Goal: Information Seeking & Learning: Learn about a topic

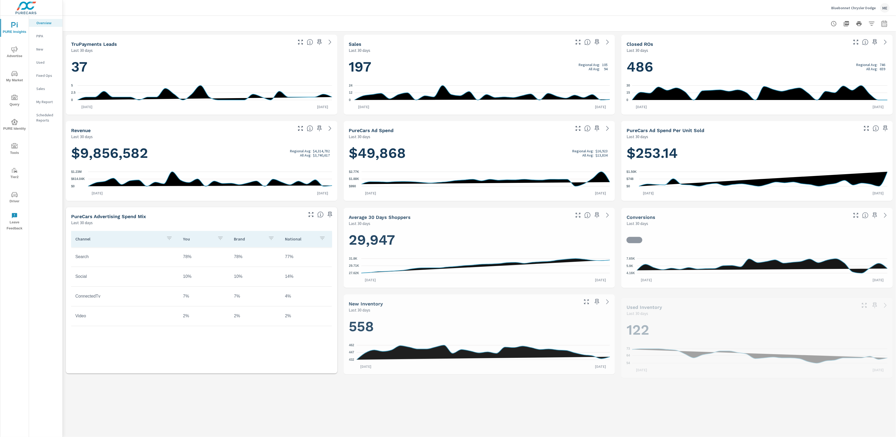
scroll to position [0, 0]
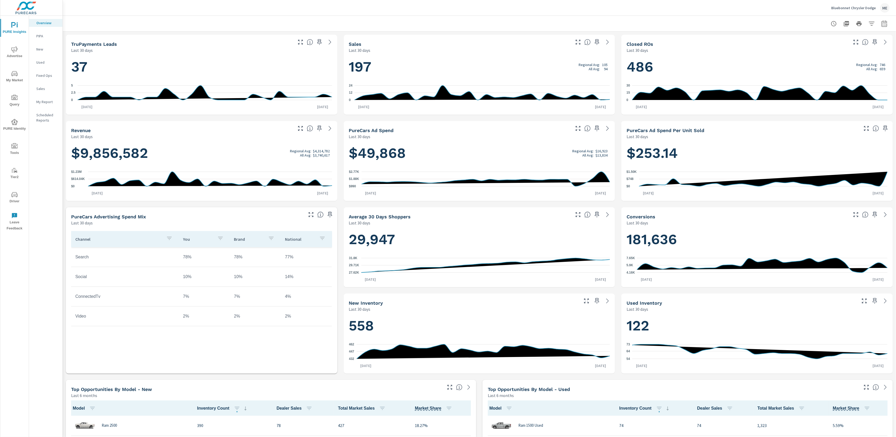
click at [16, 81] on span "My Market" at bounding box center [14, 77] width 25 height 13
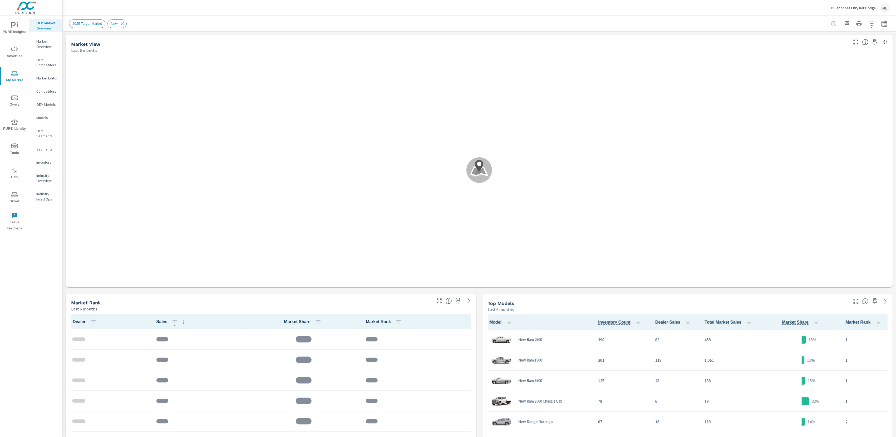
scroll to position [144, 0]
click at [49, 44] on p "Market Overview" at bounding box center [47, 44] width 22 height 11
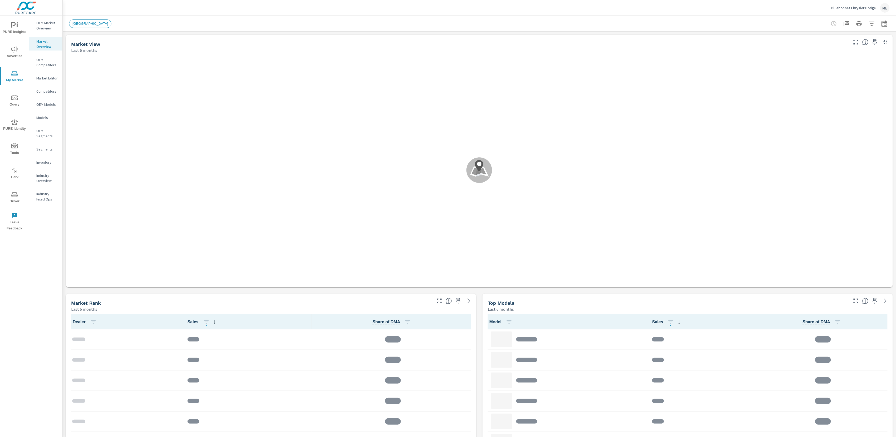
scroll to position [0, 0]
click at [771, 16] on header "Bluebonnet Chrysler Dodge ME" at bounding box center [479, 8] width 833 height 16
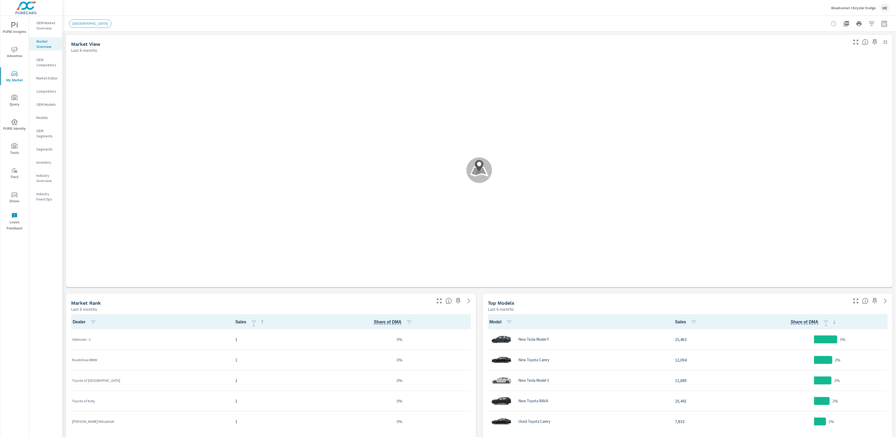
click at [769, 16] on div "[GEOGRAPHIC_DATA]" at bounding box center [479, 24] width 821 height 16
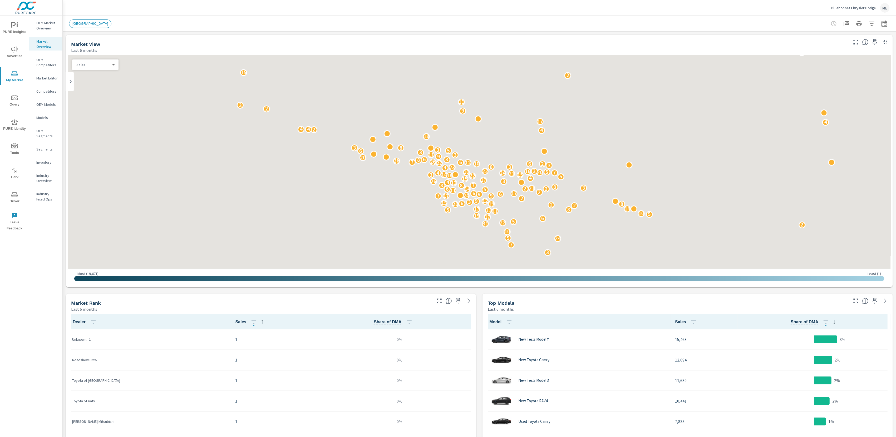
scroll to position [206, 0]
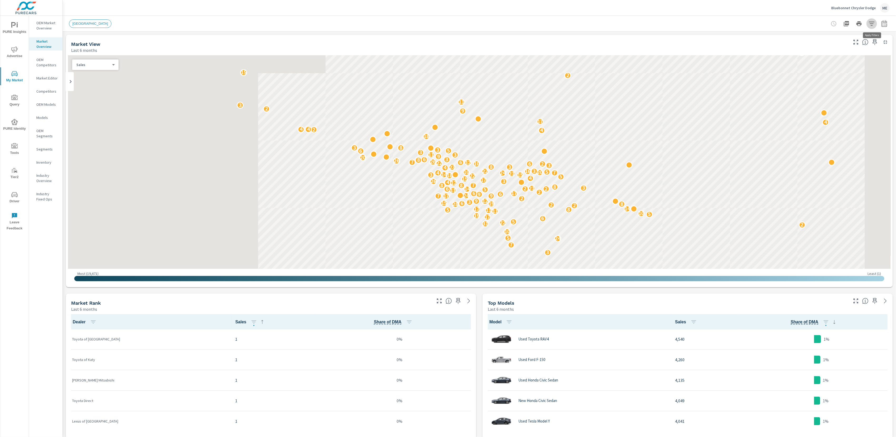
click at [872, 23] on icon "button" at bounding box center [872, 24] width 6 height 4
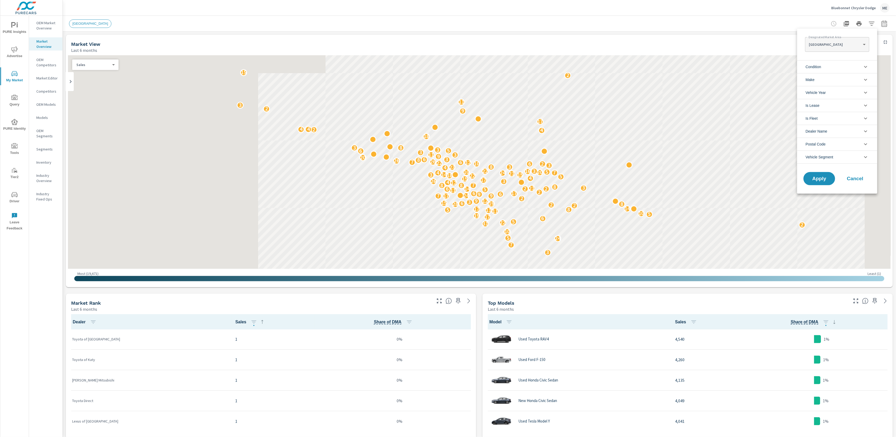
click at [849, 46] on body "PURE Insights Advertise My Market Query PURE Identity Tools Tier2 Driver Leave …" at bounding box center [448, 218] width 896 height 437
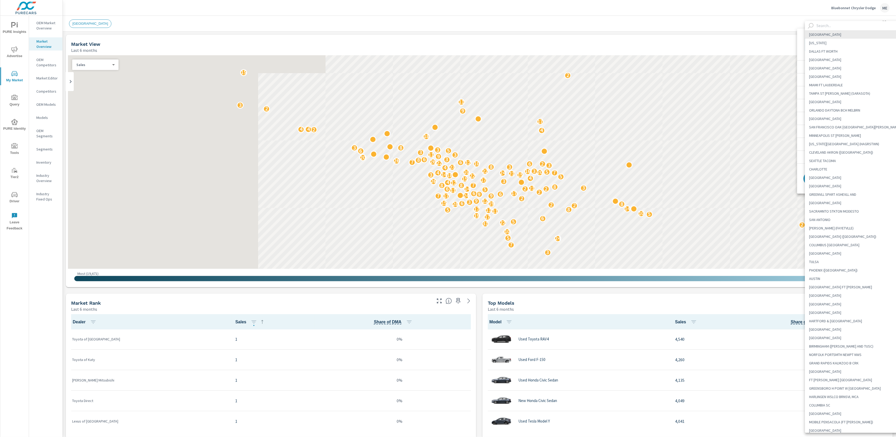
click at [831, 26] on input "text" at bounding box center [860, 25] width 90 height 9
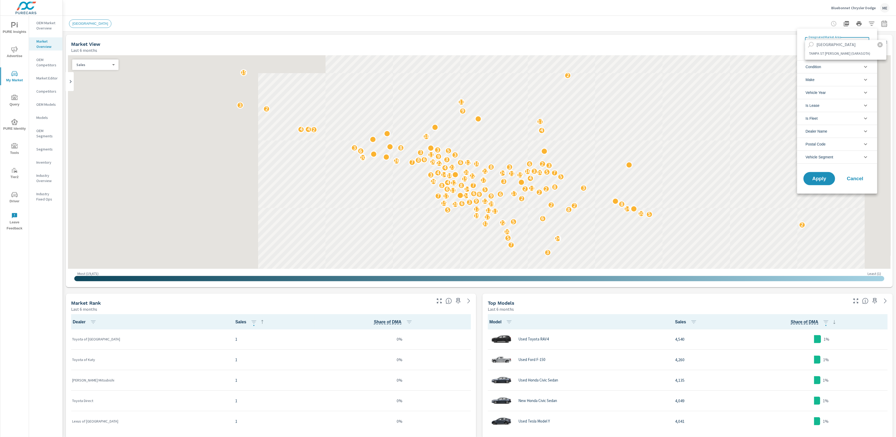
type input "[GEOGRAPHIC_DATA]"
click at [833, 53] on li "TAMPA ST [PERSON_NAME] (SARASOTA)" at bounding box center [845, 53] width 81 height 8
type Area "TAMPA ST [PERSON_NAME] (SARASOTA)"
click at [826, 158] on span "Vehicle Segment" at bounding box center [820, 157] width 28 height 13
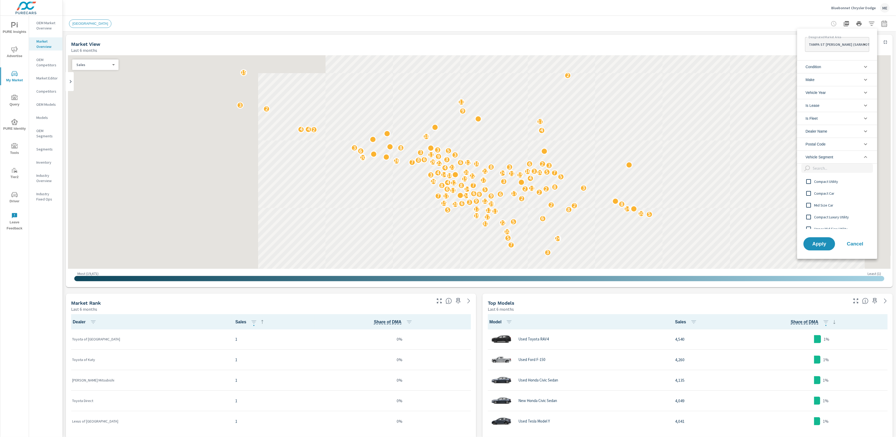
click at [827, 180] on span "Compact Utility" at bounding box center [843, 182] width 58 height 6
click at [814, 85] on span "Make" at bounding box center [810, 79] width 9 height 13
click at [816, 68] on span "Condition" at bounding box center [814, 67] width 16 height 13
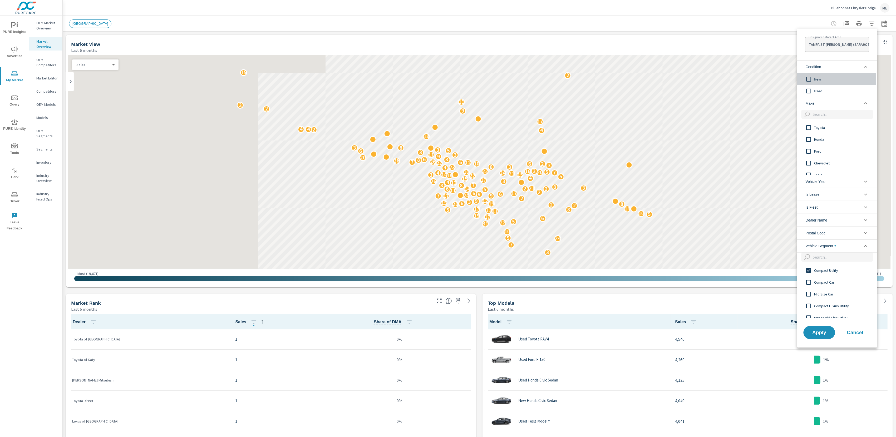
click at [819, 78] on span "New" at bounding box center [843, 79] width 58 height 6
click at [822, 333] on span "Apply" at bounding box center [820, 333] width 22 height 5
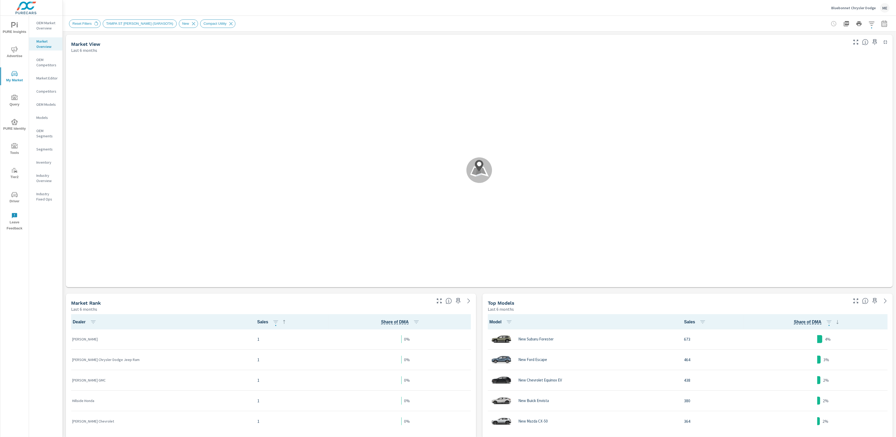
scroll to position [0, 0]
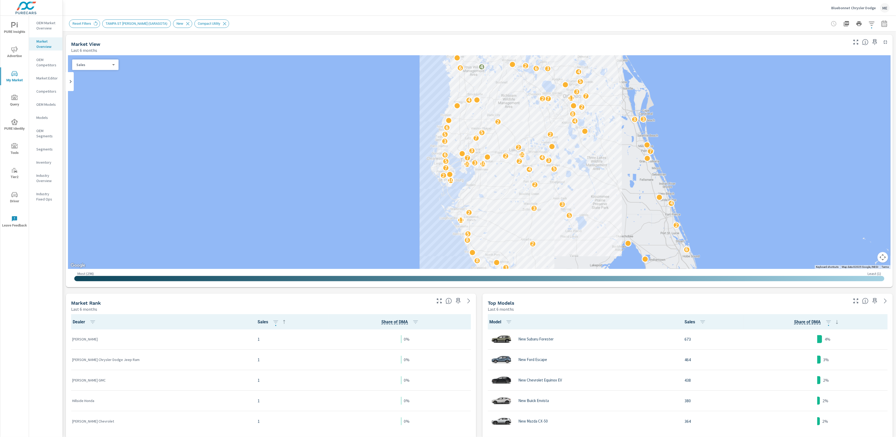
click at [884, 28] on button "button" at bounding box center [884, 23] width 11 height 11
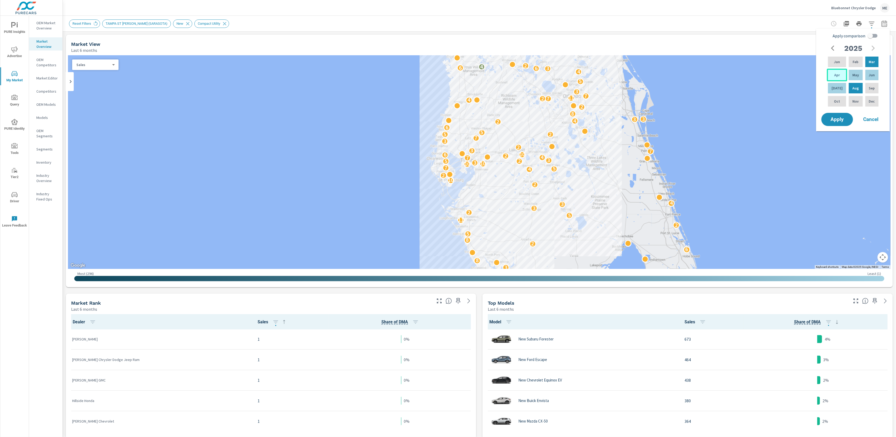
click at [834, 77] on p "Apr" at bounding box center [837, 74] width 6 height 5
click at [874, 75] on div "Jun" at bounding box center [871, 75] width 15 height 13
click at [874, 36] on input "Apply comparison" at bounding box center [870, 36] width 30 height 10
checkbox input "true"
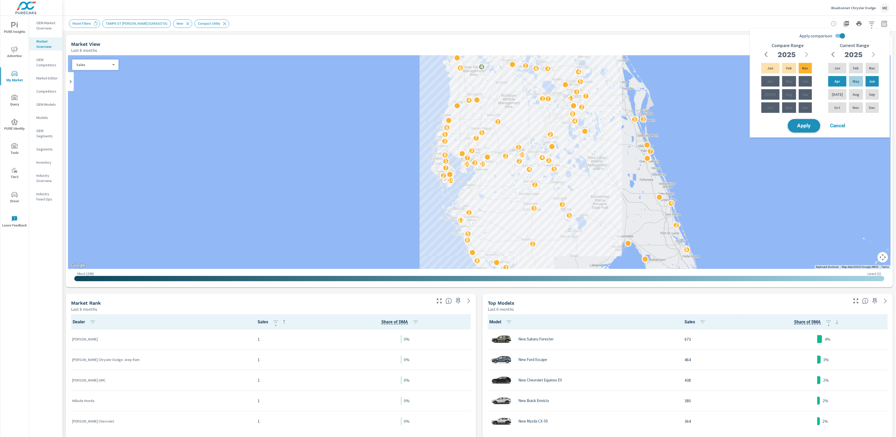
click at [800, 124] on span "Apply" at bounding box center [804, 126] width 22 height 5
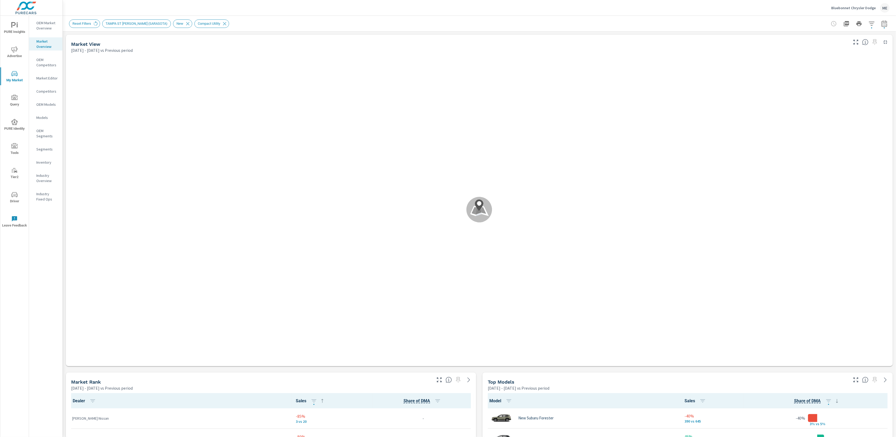
scroll to position [41, 0]
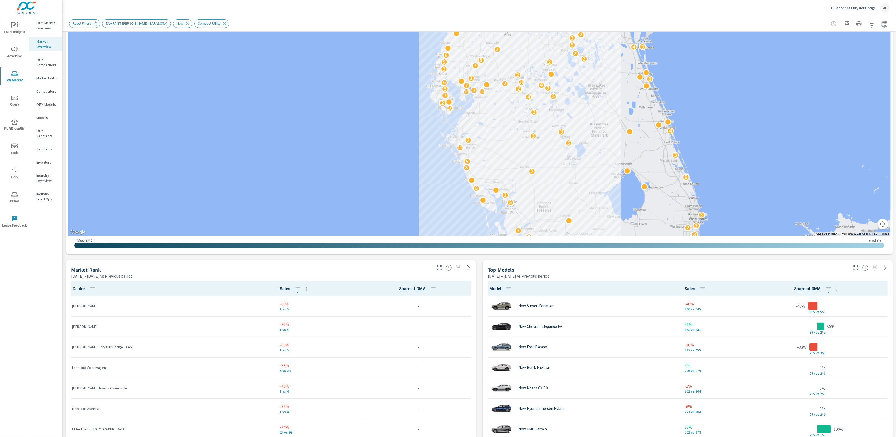
scroll to position [113, 0]
click at [479, 408] on div "Market View [DATE] - [DATE] vs Previous period ← Move left → Move right ↑ Move …" at bounding box center [479, 341] width 833 height 845
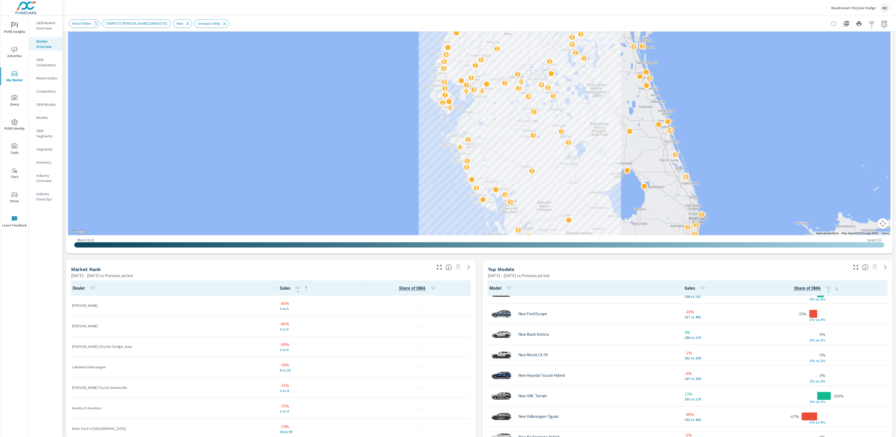
scroll to position [249, 0]
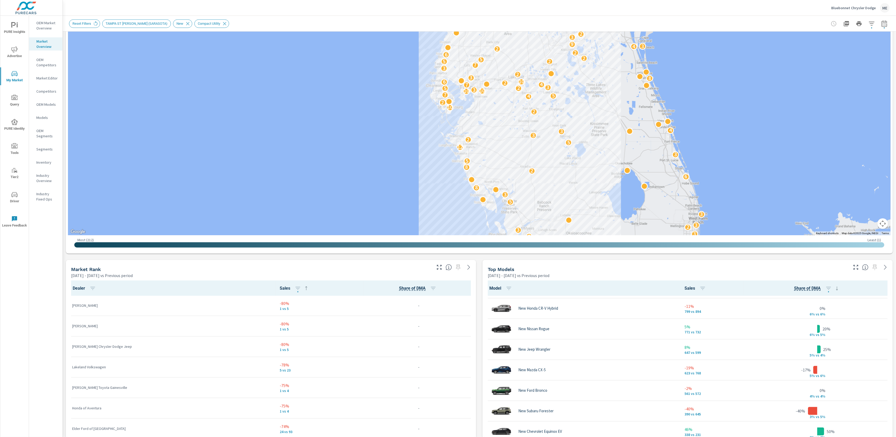
scroll to position [102, 0]
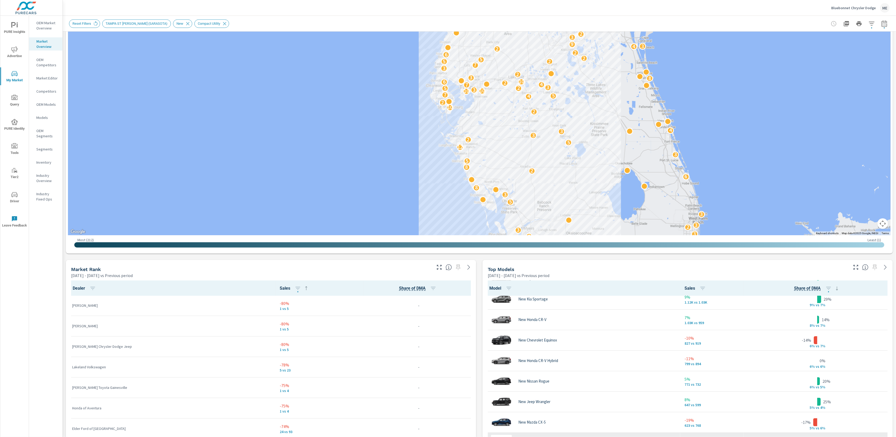
scroll to position [48, 0]
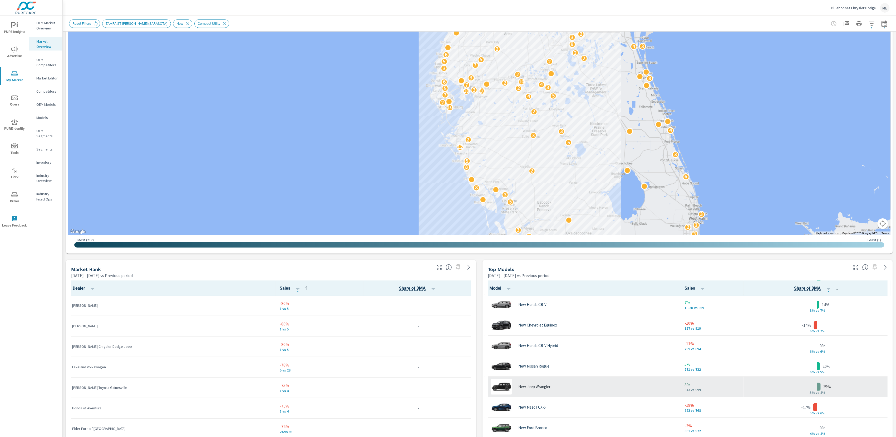
scroll to position [63, 0]
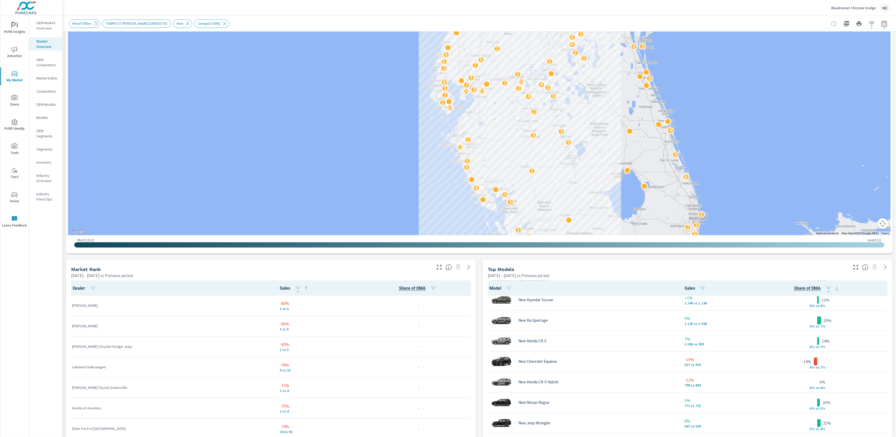
scroll to position [26, 0]
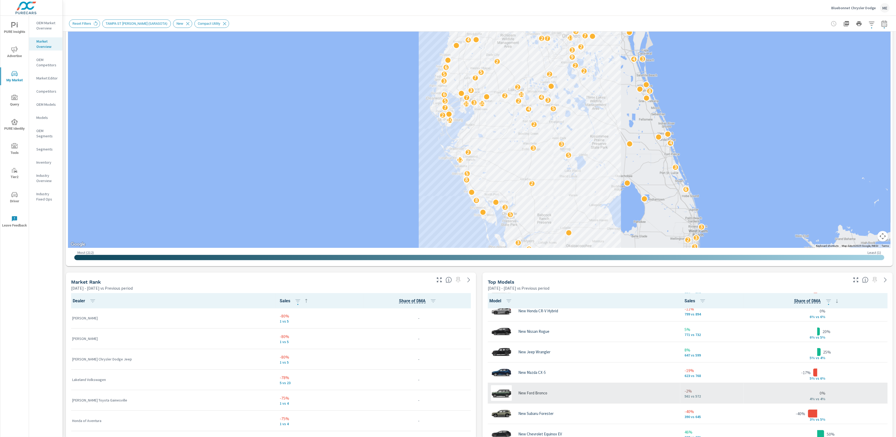
scroll to position [117, 0]
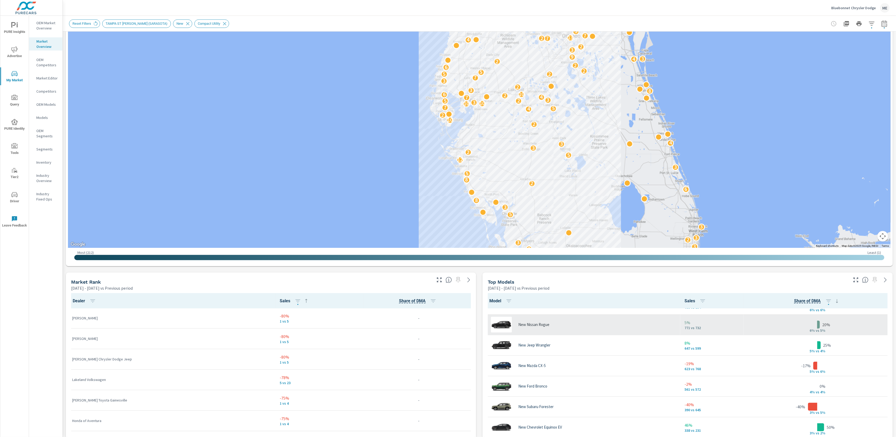
scroll to position [35, 0]
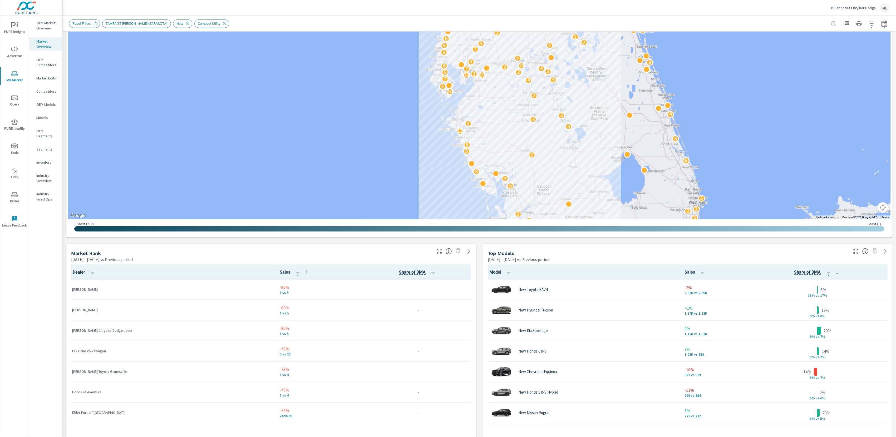
scroll to position [170, 0]
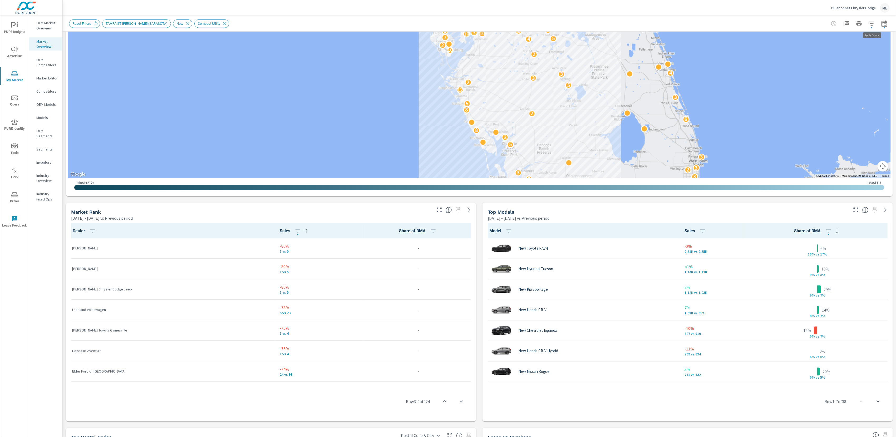
click at [871, 22] on icon "button" at bounding box center [872, 24] width 6 height 6
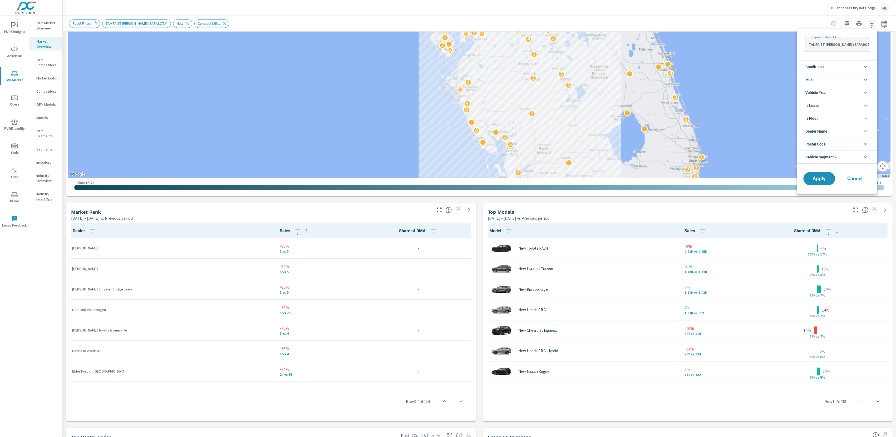
scroll to position [12, 0]
click at [790, 17] on div at bounding box center [448, 218] width 896 height 437
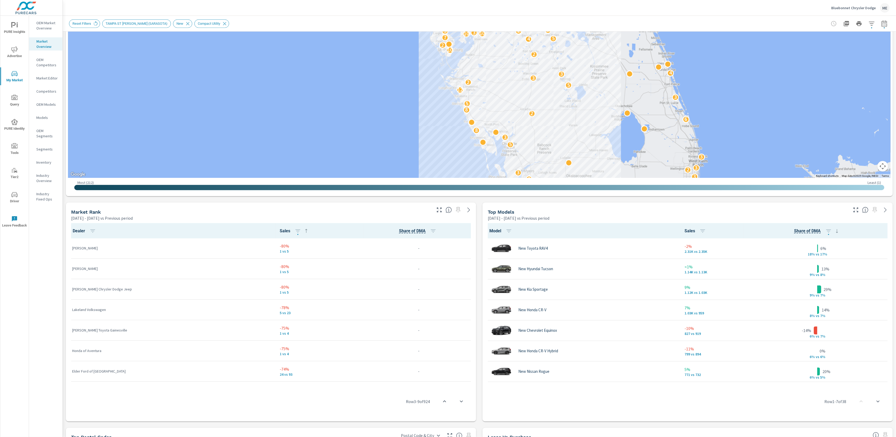
click at [883, 24] on icon "button" at bounding box center [884, 24] width 6 height 6
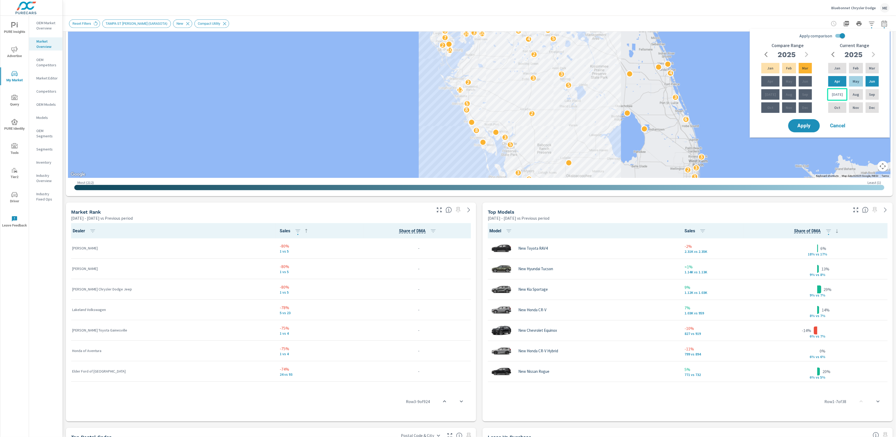
click at [836, 94] on p "[DATE]" at bounding box center [837, 94] width 11 height 5
click at [840, 35] on input "Apply comparison" at bounding box center [843, 36] width 30 height 10
checkbox input "false"
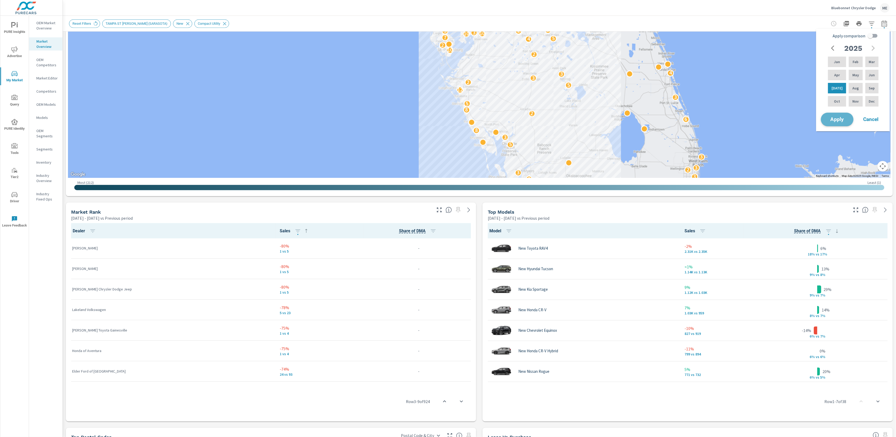
click at [841, 123] on button "Apply" at bounding box center [837, 120] width 33 height 14
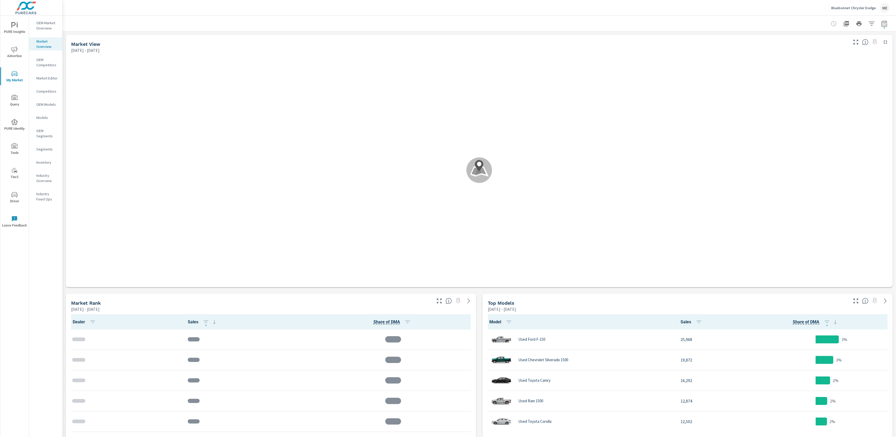
scroll to position [0, 0]
click at [889, 24] on button "button" at bounding box center [884, 23] width 11 height 11
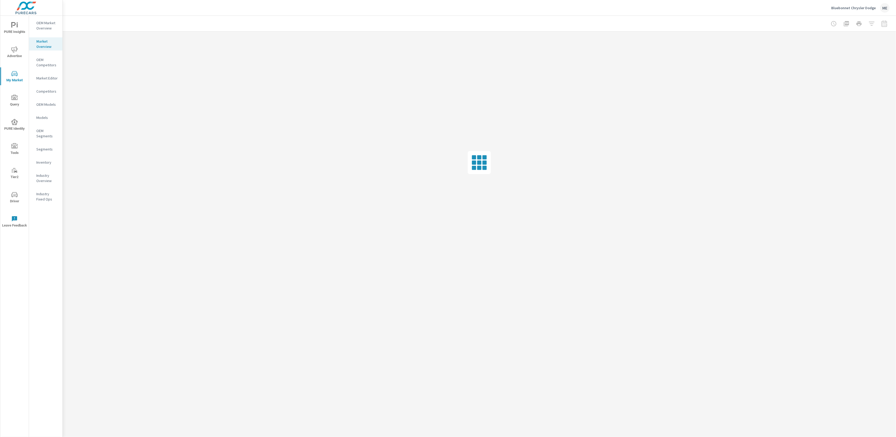
click at [738, 13] on div "Bluebonnet Chrysler Dodge ME" at bounding box center [479, 8] width 821 height 16
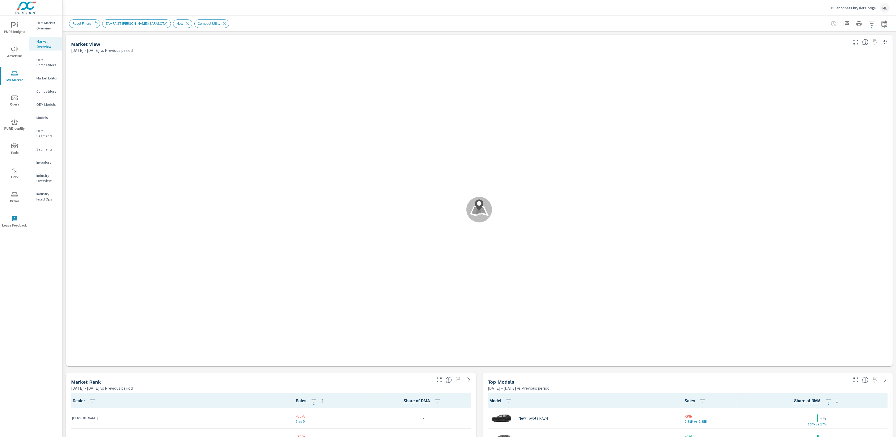
scroll to position [0, 0]
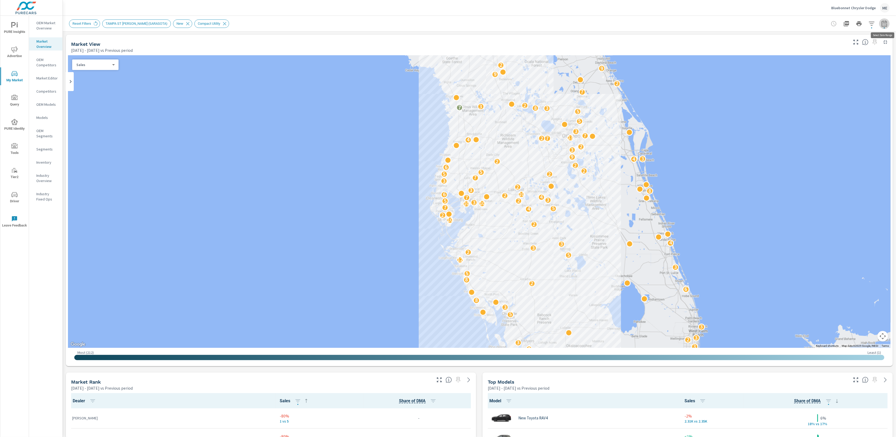
click at [884, 25] on icon "button" at bounding box center [884, 24] width 6 height 6
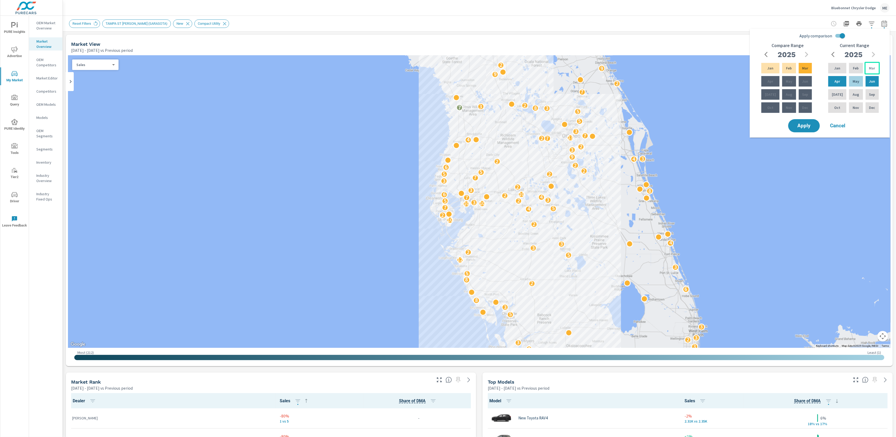
click at [869, 69] on p "Mar" at bounding box center [872, 68] width 6 height 5
click at [873, 84] on p "Jun" at bounding box center [872, 81] width 6 height 5
click at [842, 38] on input "Apply comparison" at bounding box center [843, 36] width 30 height 10
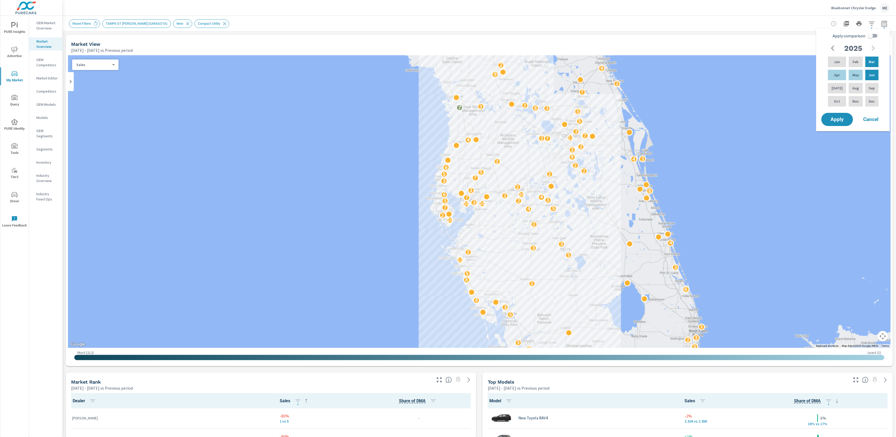
click at [871, 35] on input "Apply comparison" at bounding box center [870, 36] width 30 height 10
checkbox input "true"
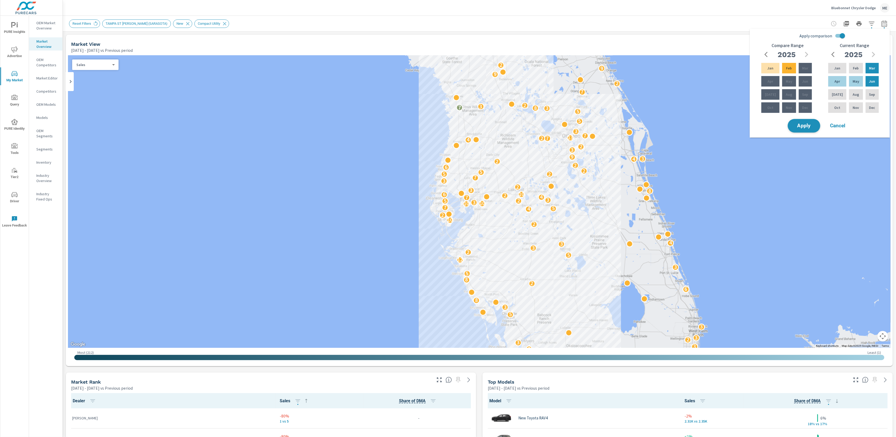
click at [810, 127] on span "Apply" at bounding box center [804, 126] width 22 height 5
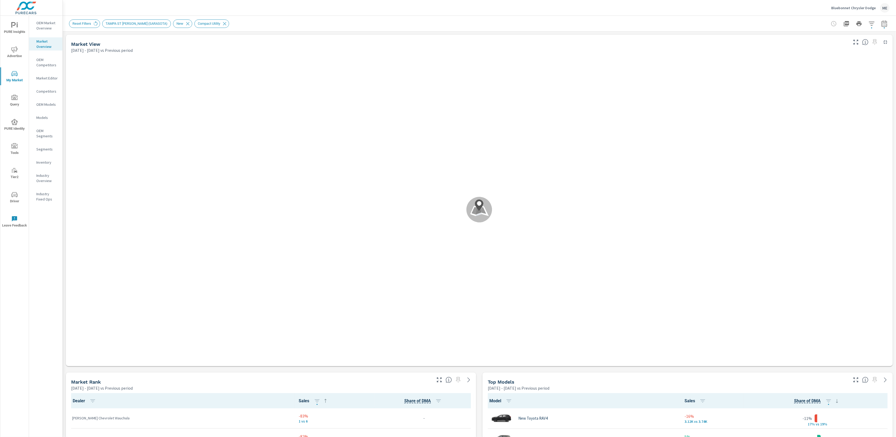
scroll to position [0, 0]
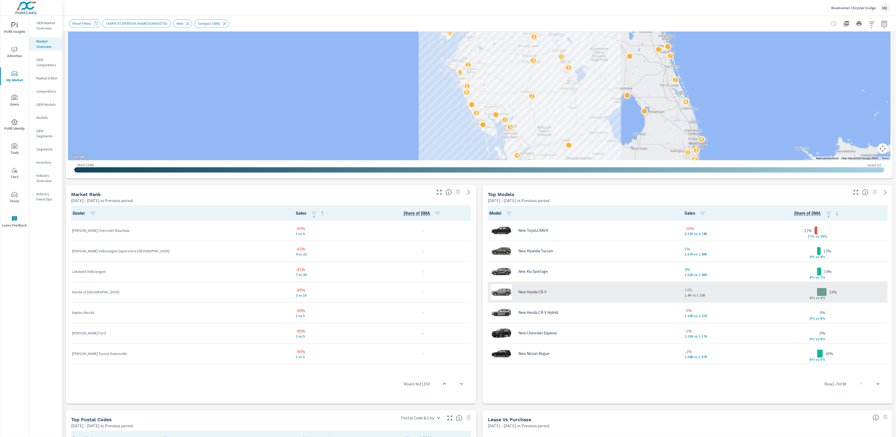
scroll to position [87, 0]
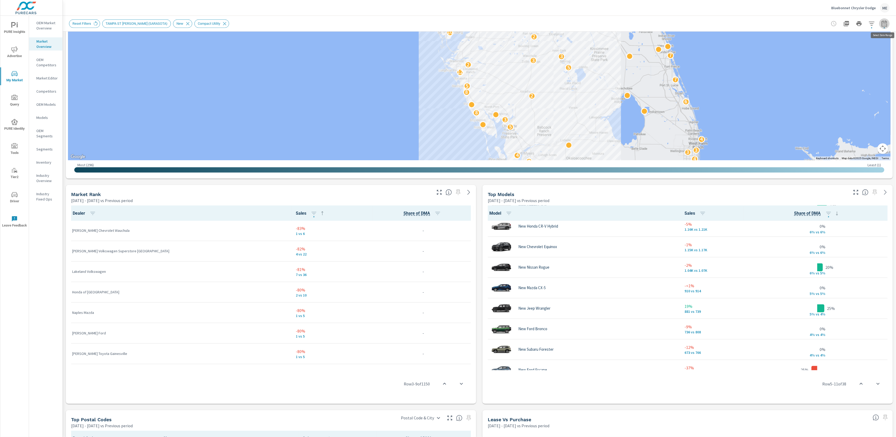
click at [887, 23] on icon "button" at bounding box center [884, 24] width 6 height 6
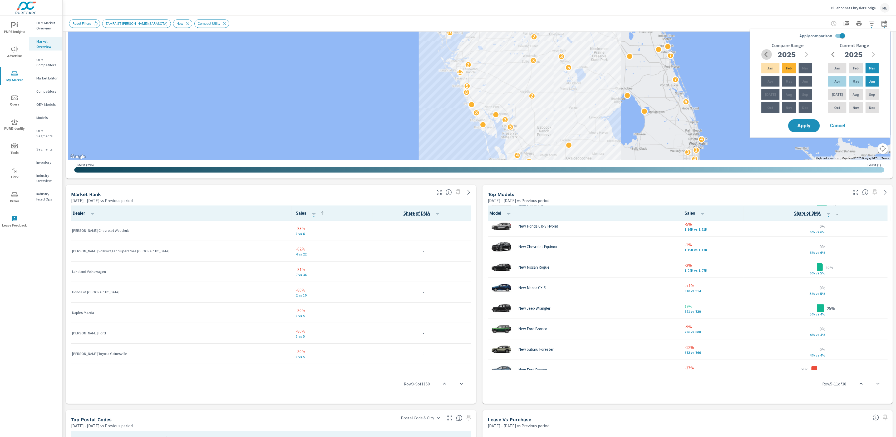
click at [766, 51] on icon "button" at bounding box center [768, 54] width 6 height 6
click at [807, 53] on icon "button" at bounding box center [807, 54] width 6 height 6
click at [789, 70] on p "Feb" at bounding box center [789, 68] width 6 height 5
click at [765, 52] on icon "button" at bounding box center [768, 54] width 6 height 6
click at [788, 110] on p "Nov" at bounding box center [789, 107] width 6 height 5
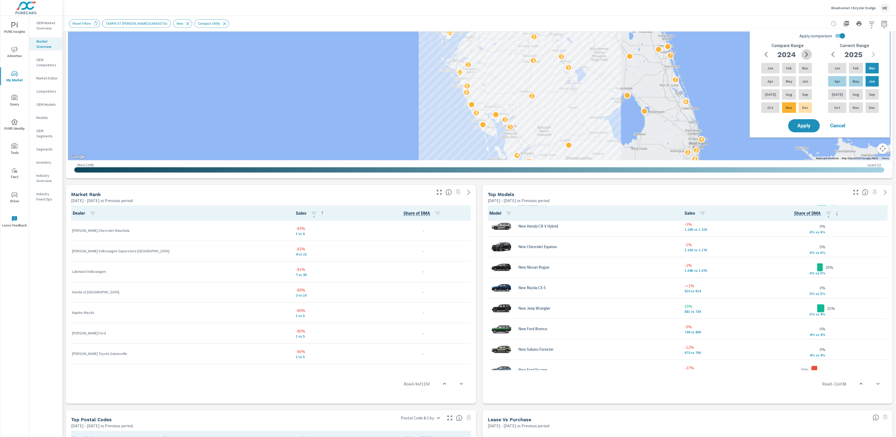
click at [807, 55] on icon "button" at bounding box center [807, 54] width 6 height 6
click at [801, 134] on div "Apply comparison Compare Range [DATE] Feb Mar Apr May Jun [DATE] Aug Sep Oct No…" at bounding box center [820, 83] width 140 height 109
click at [803, 130] on button "Apply" at bounding box center [804, 126] width 33 height 14
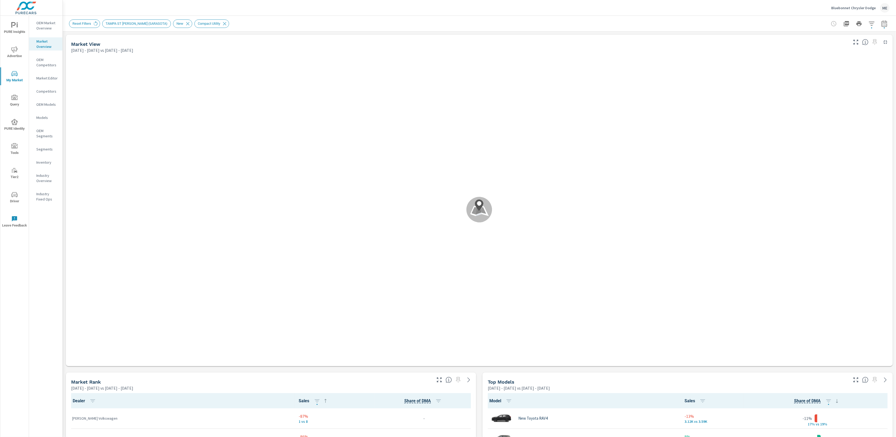
scroll to position [82, 0]
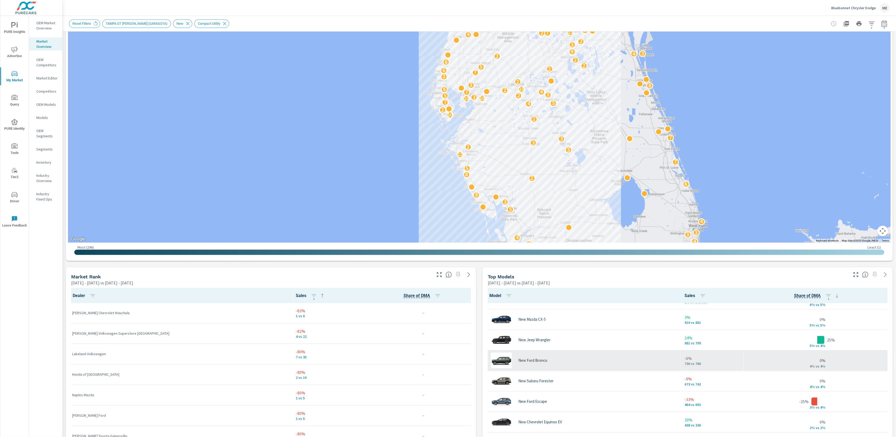
scroll to position [140, 0]
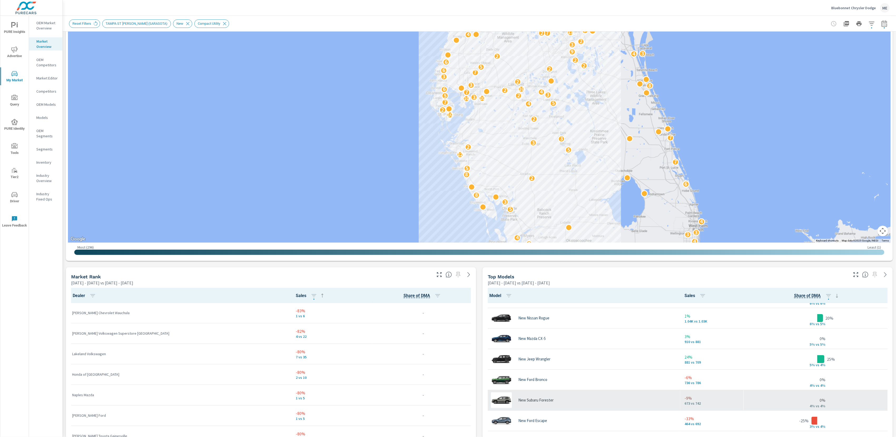
scroll to position [119, 0]
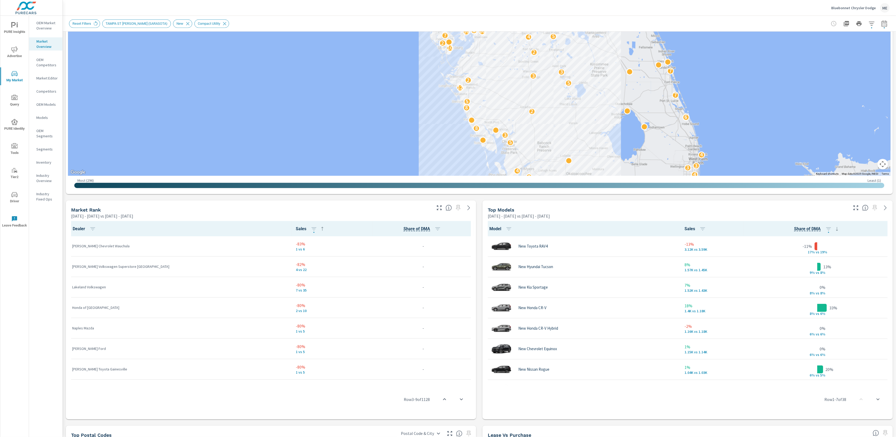
scroll to position [173, 0]
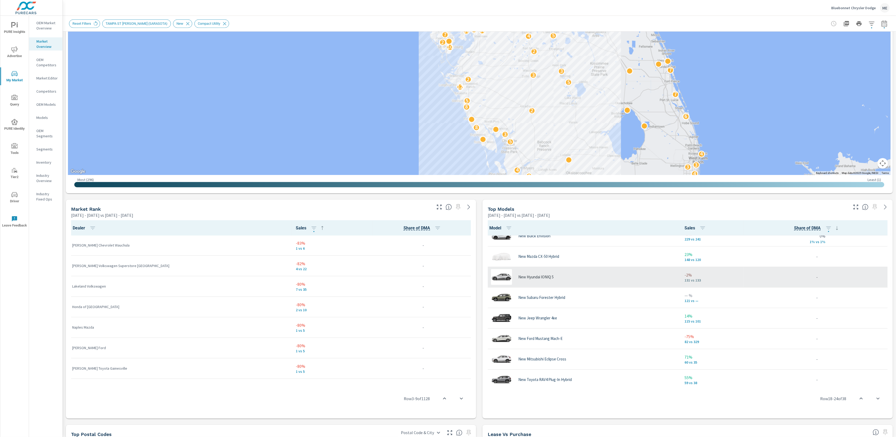
scroll to position [402, 0]
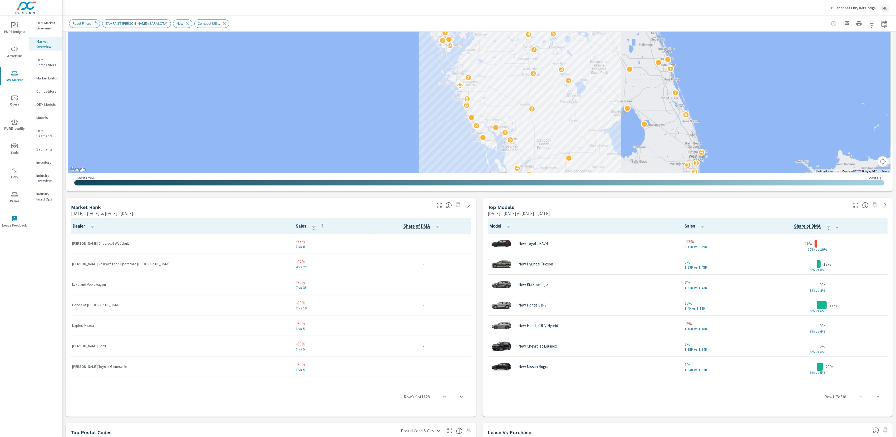
scroll to position [174, 0]
click at [887, 22] on icon "button" at bounding box center [884, 24] width 6 height 6
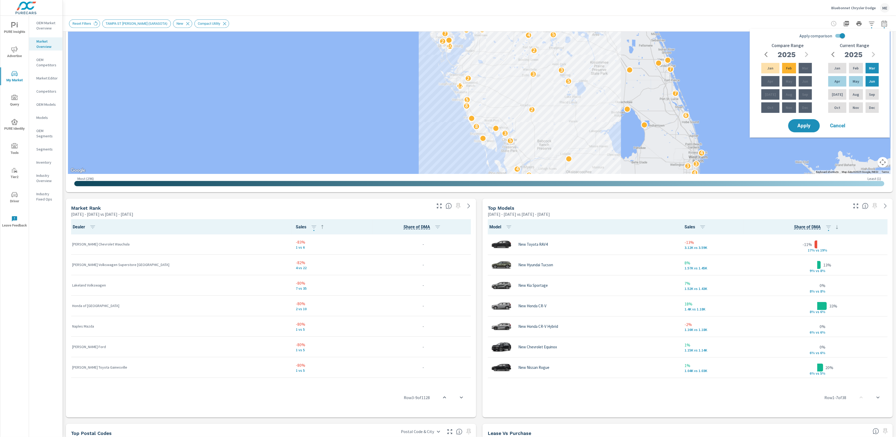
scroll to position [175, 0]
click at [610, 15] on div "Bluebonnet Chrysler Dodge ME" at bounding box center [479, 8] width 821 height 16
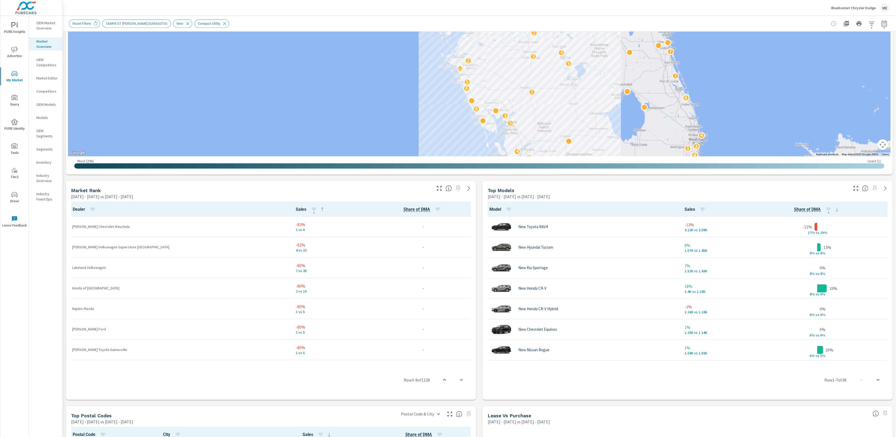
scroll to position [0, 0]
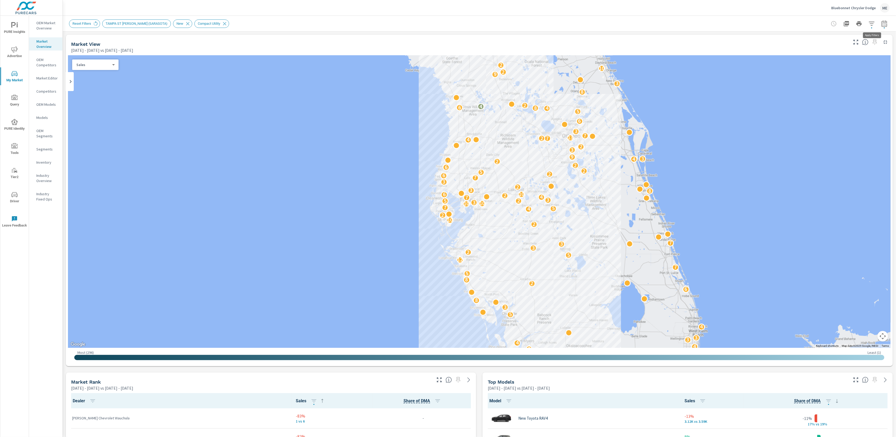
click at [874, 25] on icon "button" at bounding box center [872, 24] width 6 height 6
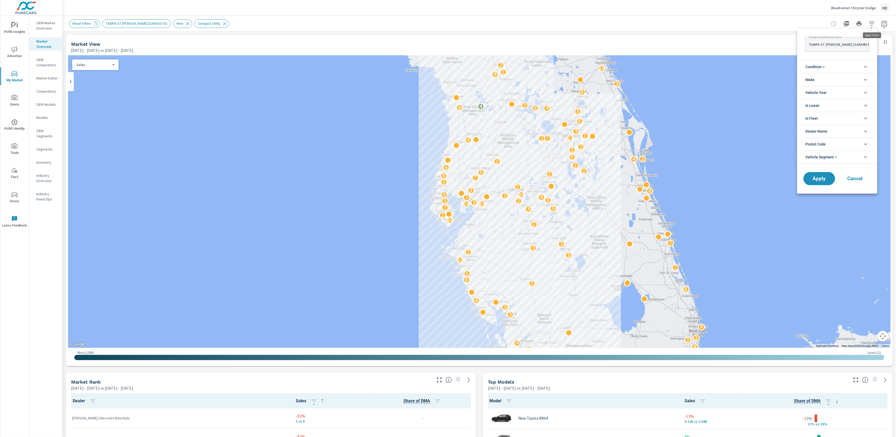
scroll to position [12, 0]
click at [817, 81] on li "Make" at bounding box center [837, 79] width 80 height 13
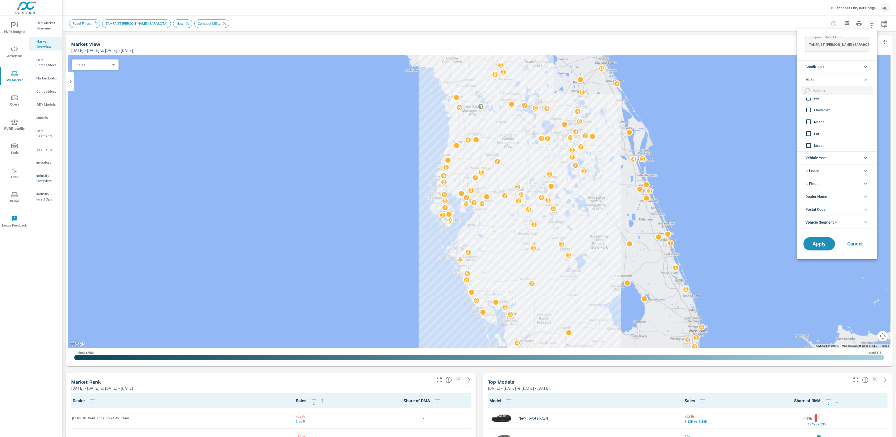
scroll to position [42, 0]
click at [817, 133] on span "Ford" at bounding box center [843, 133] width 58 height 6
click at [819, 136] on span "Jeep" at bounding box center [843, 134] width 58 height 6
click at [822, 246] on span "Apply" at bounding box center [820, 244] width 22 height 5
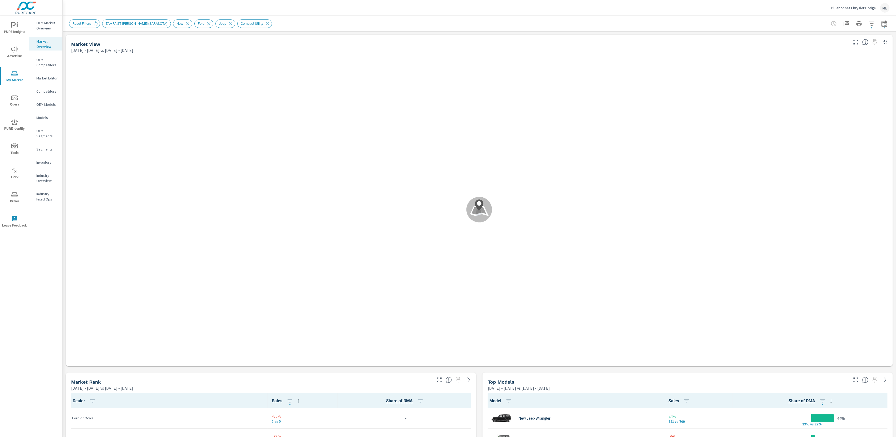
scroll to position [0, 0]
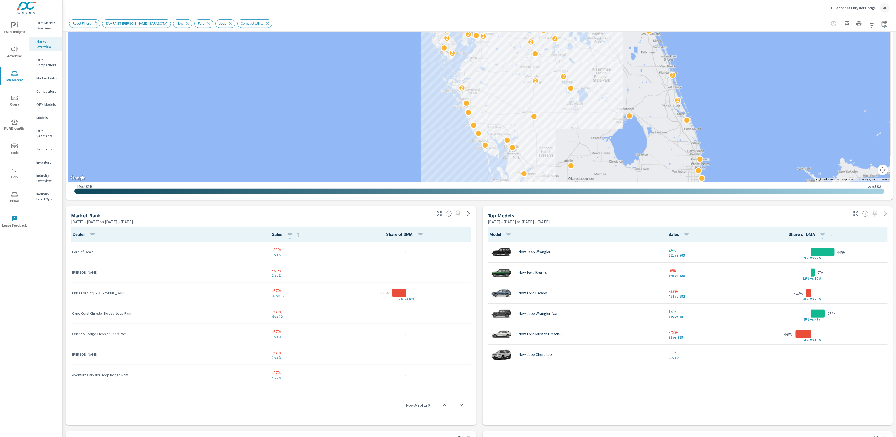
scroll to position [168, 0]
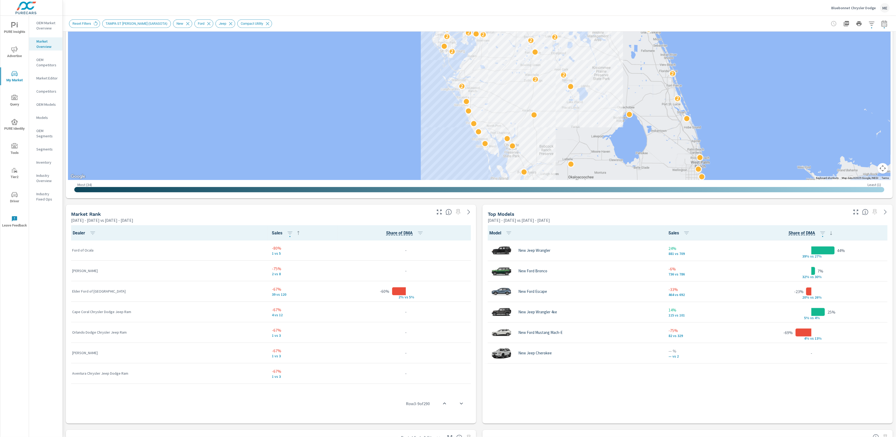
click at [478, 316] on div "Market View [DATE] - [DATE] vs [DATE] - [DATE] ← Move left → Move right ↑ Move …" at bounding box center [479, 286] width 833 height 845
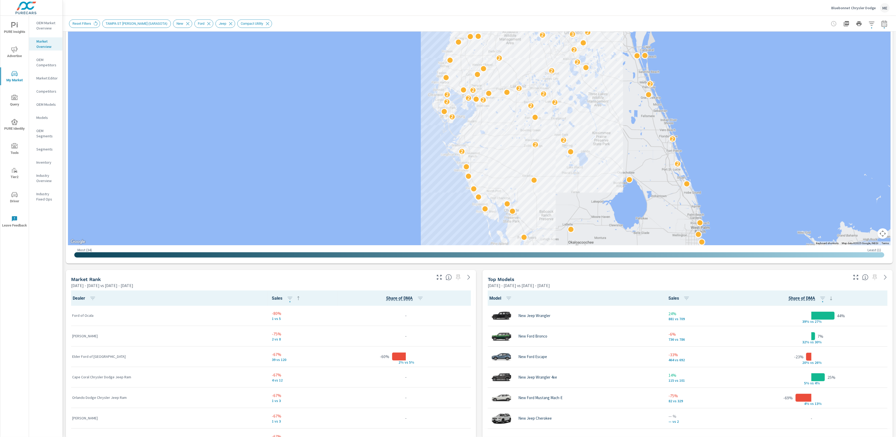
scroll to position [102, 0]
click at [665, 270] on div "Market View [DATE] - [DATE] vs [DATE] - [DATE] ← Move left → Move right ↑ Move …" at bounding box center [479, 351] width 833 height 845
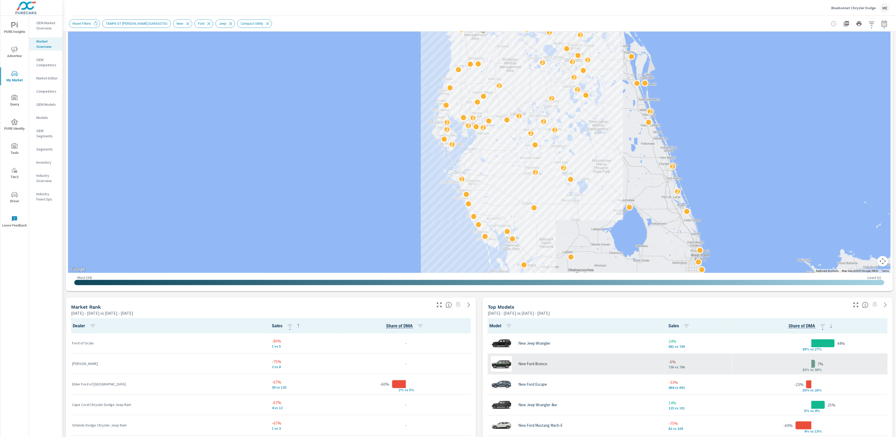
scroll to position [75, 0]
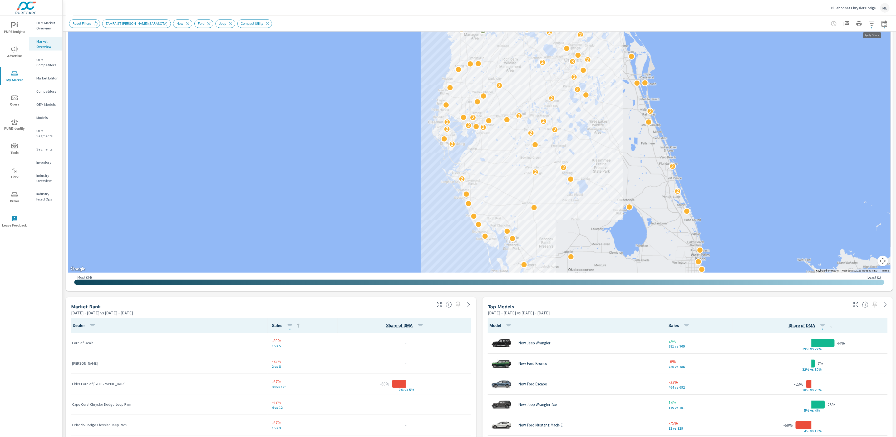
click at [874, 21] on icon "button" at bounding box center [872, 24] width 6 height 6
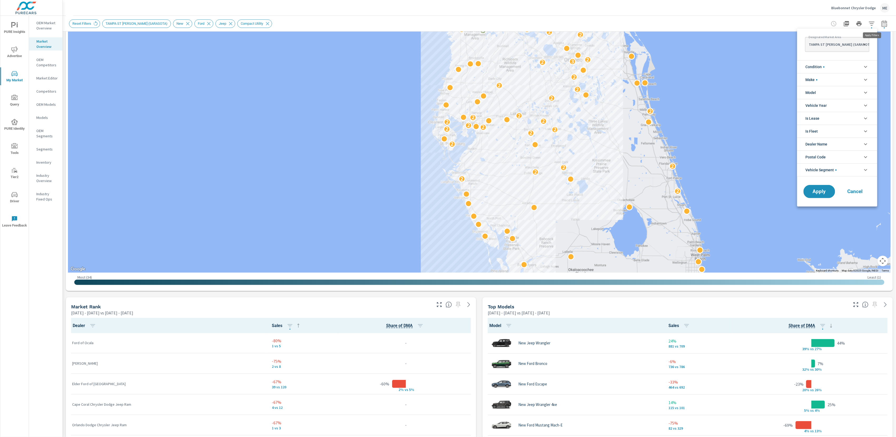
scroll to position [24, 0]
click at [823, 92] on li "Model" at bounding box center [837, 92] width 80 height 13
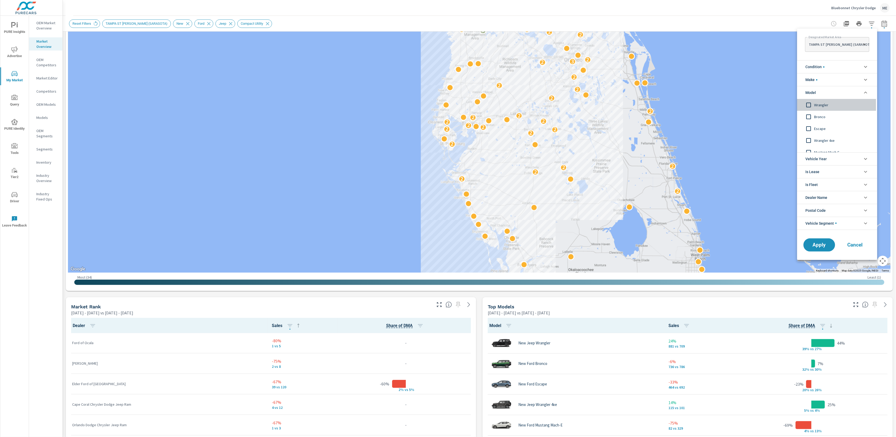
click at [824, 105] on span "Wrangler" at bounding box center [843, 105] width 58 height 6
click at [823, 112] on span "Bronco" at bounding box center [843, 114] width 58 height 6
click at [820, 247] on span "Apply" at bounding box center [820, 245] width 22 height 5
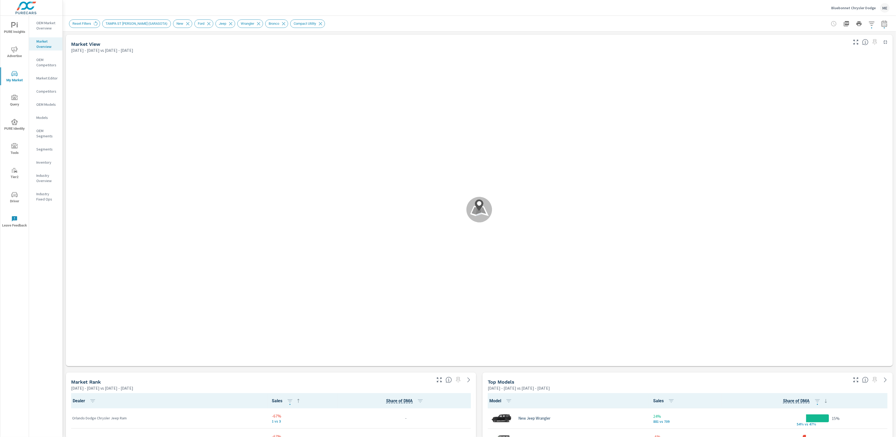
scroll to position [0, 0]
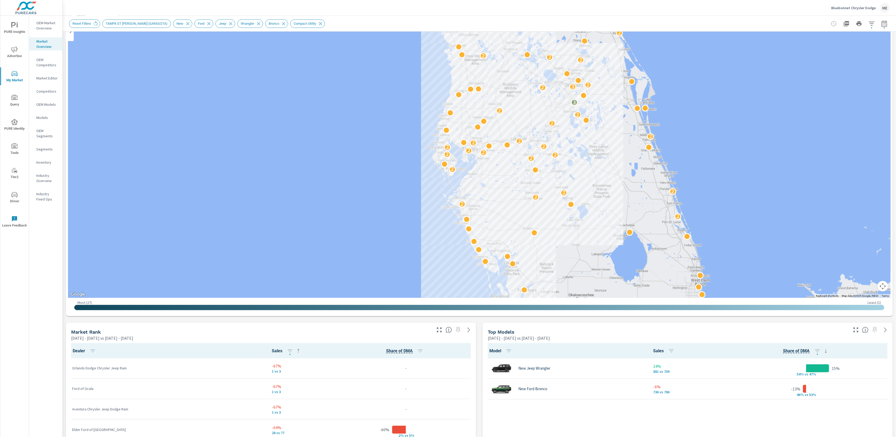
scroll to position [51, 0]
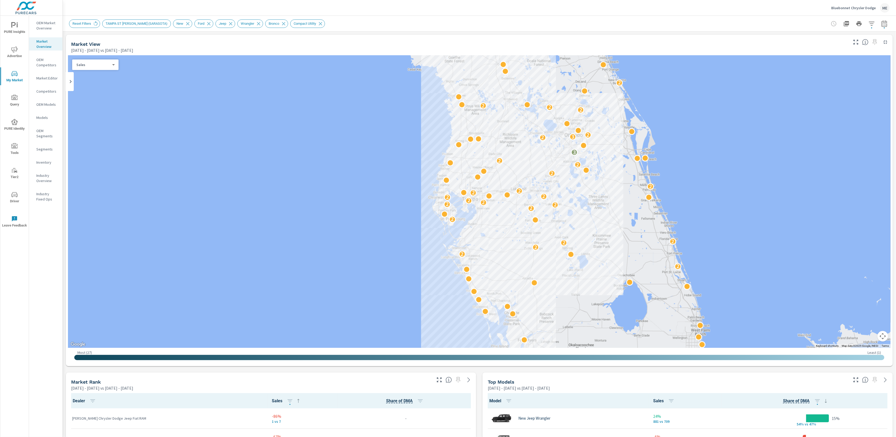
scroll to position [0, 0]
